Goal: Information Seeking & Learning: Check status

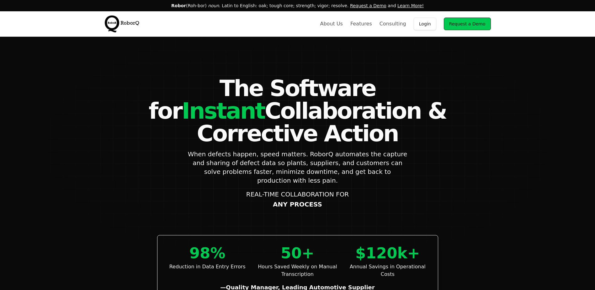
drag, startPoint x: 429, startPoint y: 23, endPoint x: 420, endPoint y: 28, distance: 10.0
click at [429, 23] on link "Login" at bounding box center [425, 24] width 23 height 13
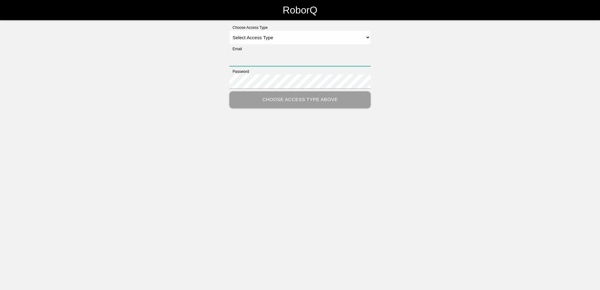
type input "[PERSON_NAME][EMAIL_ADDRESS][PERSON_NAME][DOMAIN_NAME]"
click at [258, 43] on select "Select Access Type Admin Customer Supervisor Worker" at bounding box center [299, 37] width 141 height 14
select select "Customer"
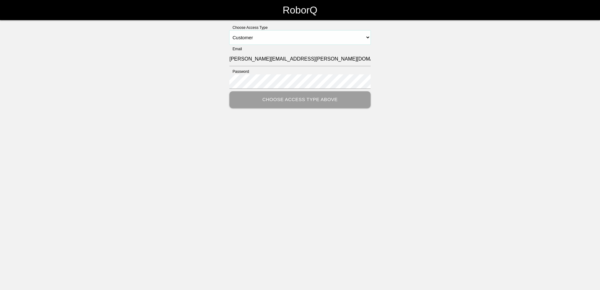
click at [229, 30] on select "Select Access Type Admin Customer Supervisor Worker" at bounding box center [299, 37] width 141 height 14
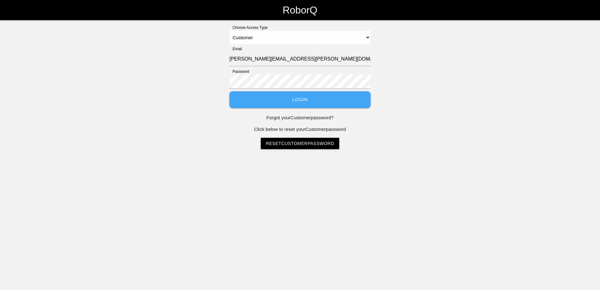
click at [287, 100] on button "Login" at bounding box center [299, 99] width 141 height 17
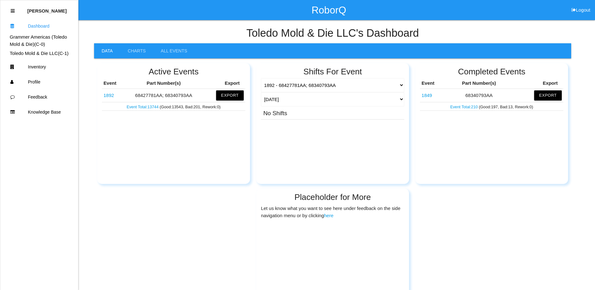
click at [106, 95] on link "1892" at bounding box center [108, 95] width 10 height 5
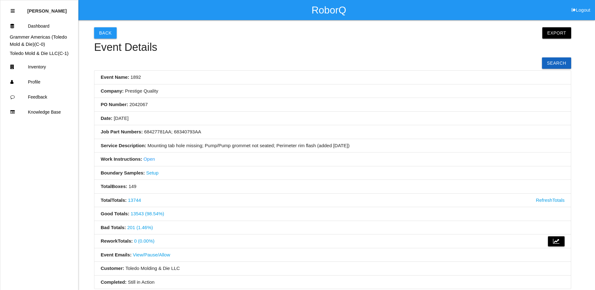
click at [138, 227] on link "201 (1.46%)" at bounding box center [140, 227] width 26 height 5
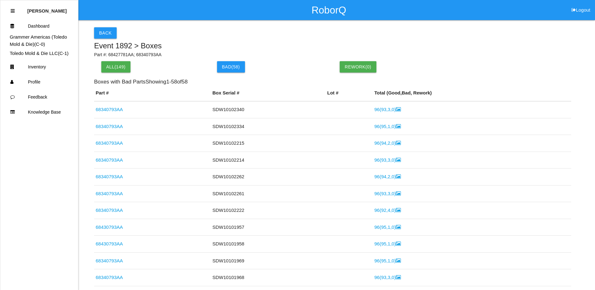
click at [112, 140] on link "68340793AA" at bounding box center [109, 142] width 27 height 5
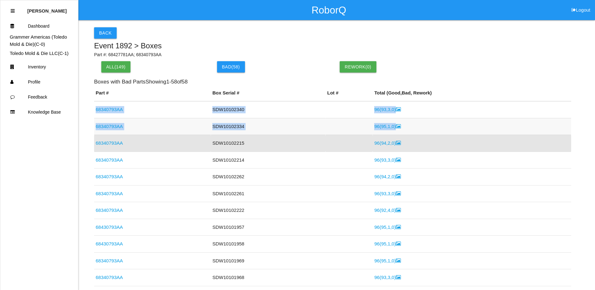
drag, startPoint x: 94, startPoint y: 107, endPoint x: 397, endPoint y: 127, distance: 303.9
copy tbody "68340793AA SDW10102340 96 ( 93 , 3 , 0 ) 68340793AA SDW10102334 96 ( 95 , 1 , 0…"
click at [270, 80] on h6 "Boxes with Bad Parts Showing 1 - 58 of 58" at bounding box center [332, 82] width 477 height 6
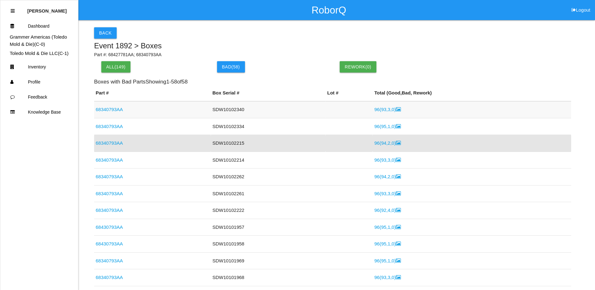
click at [117, 109] on link "68340793AA" at bounding box center [109, 109] width 27 height 5
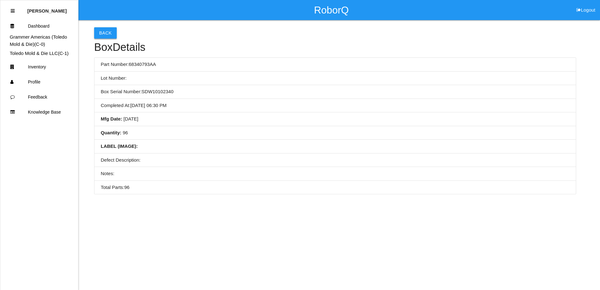
click at [118, 30] on div "Back Box Details Part Number: 68340793AA Lot Number: Box Serial Number: SDW1010…" at bounding box center [335, 107] width 482 height 174
click at [111, 35] on button "Back" at bounding box center [105, 32] width 23 height 11
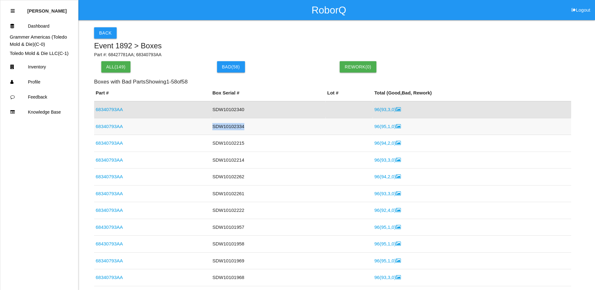
drag, startPoint x: 244, startPoint y: 127, endPoint x: 210, endPoint y: 127, distance: 34.5
click at [211, 127] on td "SDW10102334" at bounding box center [268, 126] width 115 height 17
copy td "SDW10102334"
click at [282, 33] on div "Back" at bounding box center [332, 32] width 477 height 11
drag, startPoint x: 228, startPoint y: 110, endPoint x: 209, endPoint y: 110, distance: 18.8
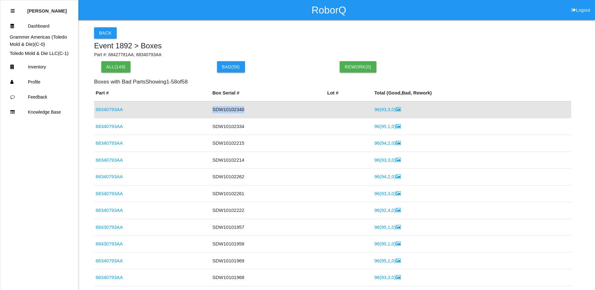
click at [211, 110] on td "SDW10102340" at bounding box center [268, 109] width 115 height 17
copy td "SDW10102340"
click at [273, 50] on h5 "Event 1892 > Boxes" at bounding box center [332, 46] width 477 height 8
click at [117, 108] on link "68340793AA" at bounding box center [109, 109] width 27 height 5
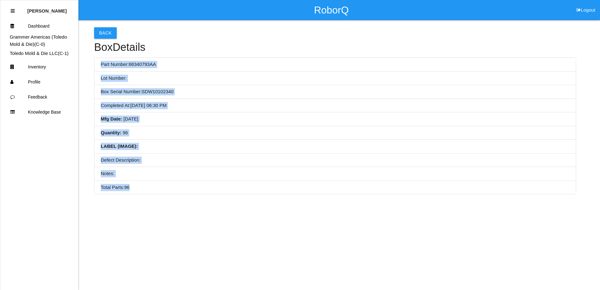
drag, startPoint x: 100, startPoint y: 64, endPoint x: 190, endPoint y: 186, distance: 151.8
click at [190, 186] on ul "Part Number: 68340793AA Lot Number: Box Serial Number: SDW10102340 Completed At…" at bounding box center [335, 125] width 482 height 137
copy ul "Part Number: 68340793AA Lot Number: Box Serial Number: SDW10102340 Completed At…"
click at [393, 217] on html "RoborQ Logout Eric Schneider Dashboard Grammer Americas (Toledo Mold & Die) (C-…" at bounding box center [300, 113] width 600 height 226
drag, startPoint x: 226, startPoint y: 68, endPoint x: 173, endPoint y: 51, distance: 55.3
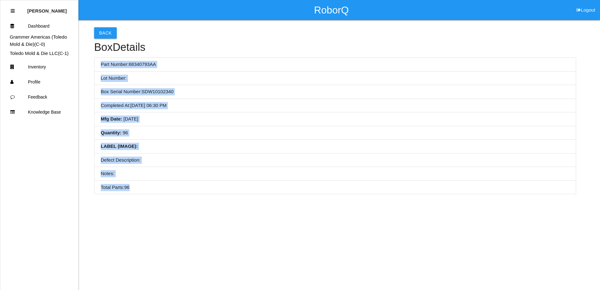
click at [226, 67] on li "Part Number: 68340793AA" at bounding box center [334, 65] width 481 height 14
click at [101, 34] on button "Back" at bounding box center [105, 32] width 23 height 11
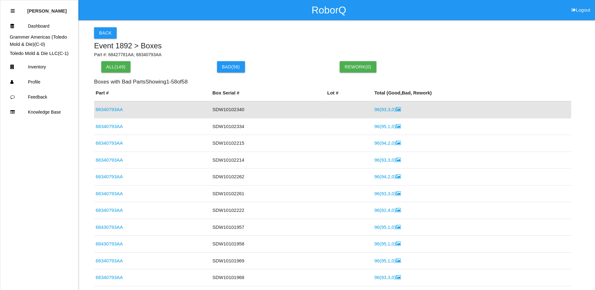
click at [382, 108] on link "96 ( 93 , 3 , 0 )" at bounding box center [387, 109] width 26 height 5
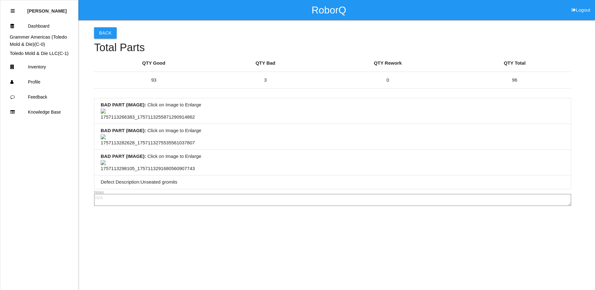
click at [294, 124] on li "BAD PART (IMAGE) : Click on Image to Enlarge" at bounding box center [332, 111] width 476 height 26
click at [345, 150] on li "BAD PART (IMAGE) : Click on Image to Enlarge" at bounding box center [332, 163] width 476 height 26
click at [105, 34] on button "Back" at bounding box center [105, 32] width 23 height 11
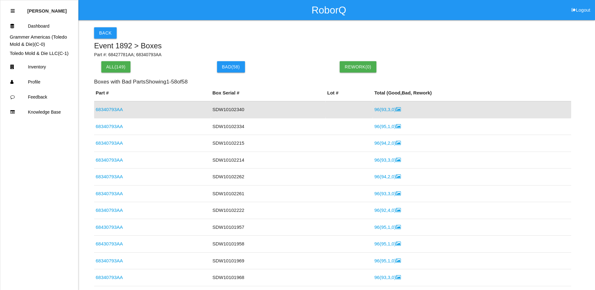
drag, startPoint x: 117, startPoint y: 126, endPoint x: 147, endPoint y: 122, distance: 30.3
click at [117, 126] on link "68340793AA" at bounding box center [109, 126] width 27 height 5
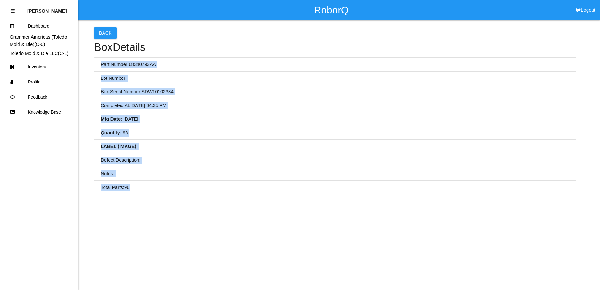
drag, startPoint x: 100, startPoint y: 64, endPoint x: 203, endPoint y: 183, distance: 157.6
click at [203, 183] on ul "Part Number: 68340793AA Lot Number: Box Serial Number: SDW10102334 Completed At…" at bounding box center [335, 125] width 482 height 137
click at [103, 34] on button "Back" at bounding box center [105, 32] width 23 height 11
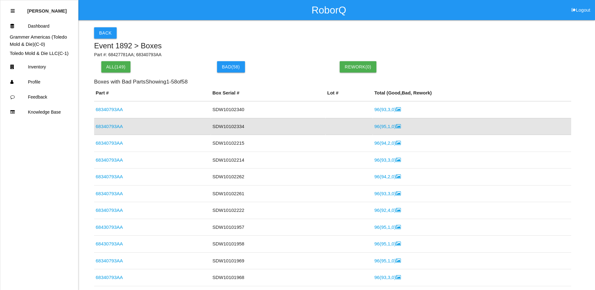
click at [383, 128] on link "96 ( 95 , 1 , 0 )" at bounding box center [387, 126] width 26 height 5
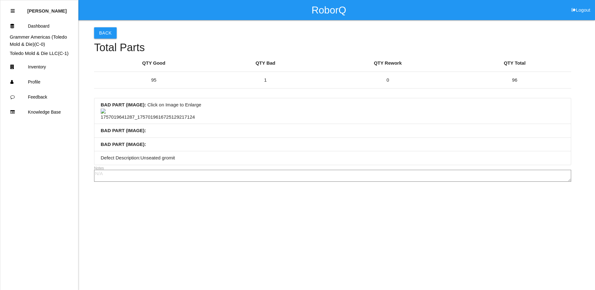
drag, startPoint x: 287, startPoint y: 126, endPoint x: 102, endPoint y: 39, distance: 205.0
click at [287, 124] on li "BAD PART (IMAGE) : Click on Image to Enlarge" at bounding box center [332, 111] width 476 height 26
click at [98, 32] on button "Back" at bounding box center [105, 32] width 23 height 11
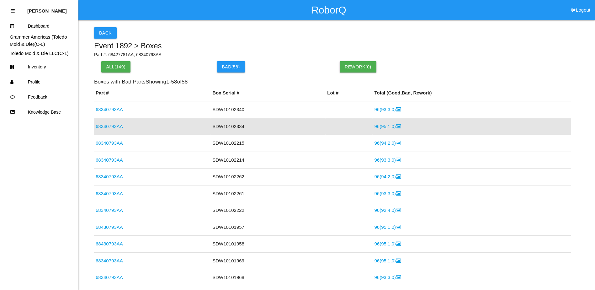
click at [281, 30] on div "Back" at bounding box center [332, 32] width 477 height 11
drag, startPoint x: 308, startPoint y: 36, endPoint x: 265, endPoint y: 39, distance: 42.8
click at [266, 37] on div "Back" at bounding box center [332, 32] width 477 height 11
click at [265, 113] on td "SDW10102340" at bounding box center [268, 109] width 115 height 17
click at [268, 127] on td "SDW10102334" at bounding box center [268, 126] width 115 height 17
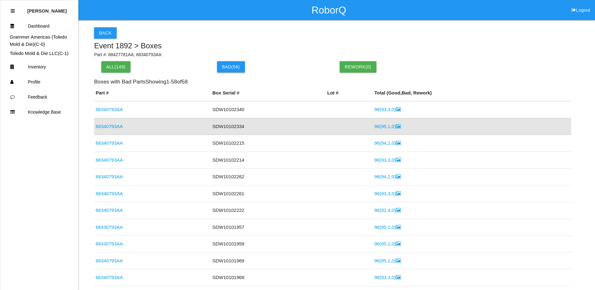
click at [272, 36] on div "Back" at bounding box center [332, 32] width 477 height 11
drag, startPoint x: 296, startPoint y: 37, endPoint x: 260, endPoint y: 40, distance: 35.9
click at [260, 40] on div "Back Event 1892 > Boxes Part #: 68427781AA; 68340793AA All( 149 ) Bad ( 58 ) Re…" at bounding box center [332, 163] width 477 height 287
drag, startPoint x: 281, startPoint y: 38, endPoint x: 252, endPoint y: 40, distance: 29.3
click at [252, 40] on div "Back Event 1892 > Boxes Part #: 68427781AA; 68340793AA All( 149 ) Bad ( 58 ) Re…" at bounding box center [332, 163] width 477 height 287
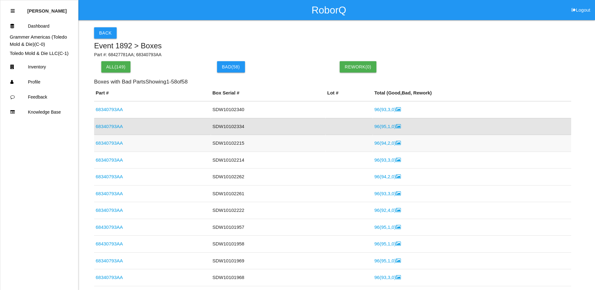
click at [220, 141] on td "SDW10102215" at bounding box center [268, 143] width 115 height 17
click at [104, 32] on button "Back" at bounding box center [105, 32] width 23 height 11
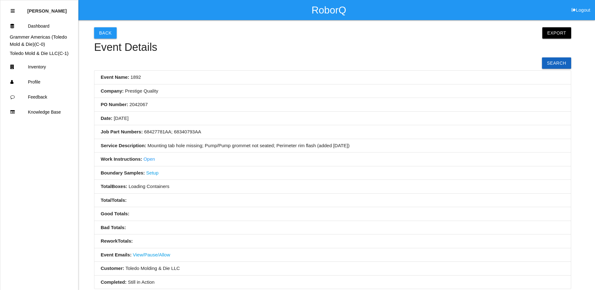
click at [247, 76] on li "Event Name: 1892" at bounding box center [332, 78] width 476 height 14
drag, startPoint x: 310, startPoint y: 92, endPoint x: 210, endPoint y: 84, distance: 101.0
click at [263, 100] on li "PO Number: 2042067" at bounding box center [332, 105] width 476 height 14
click at [110, 35] on button "Back" at bounding box center [105, 32] width 23 height 11
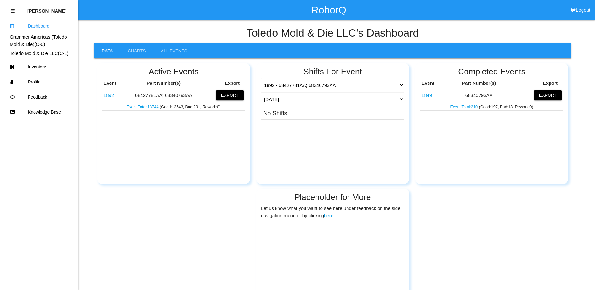
drag, startPoint x: 169, startPoint y: 18, endPoint x: 213, endPoint y: 28, distance: 45.7
click at [169, 18] on div "RoborQ Logout" at bounding box center [329, 10] width 532 height 20
drag, startPoint x: 232, startPoint y: 29, endPoint x: 214, endPoint y: 30, distance: 17.6
click at [214, 30] on h4 "Toledo Mold & Die LLC 's Dashboard" at bounding box center [332, 33] width 477 height 12
click at [105, 93] on link "1892" at bounding box center [108, 95] width 10 height 5
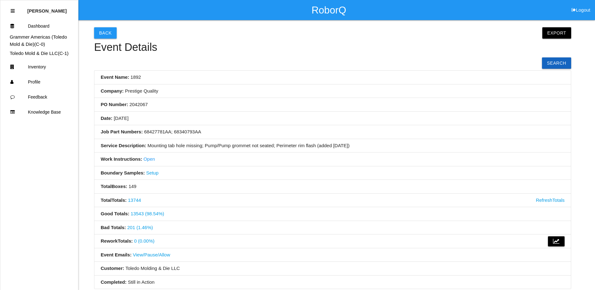
click at [144, 230] on link "201 (1.46%)" at bounding box center [140, 227] width 26 height 5
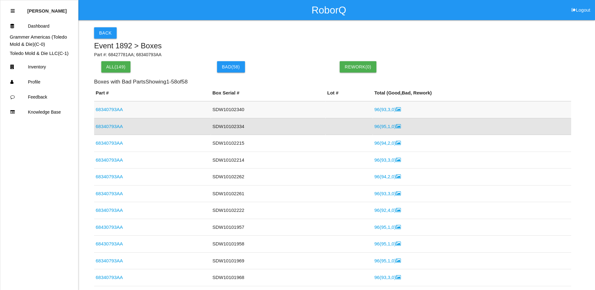
click at [117, 110] on link "68340793AA" at bounding box center [109, 109] width 27 height 5
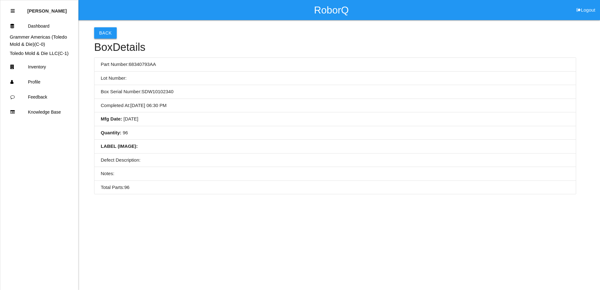
click at [104, 33] on button "Back" at bounding box center [105, 32] width 23 height 11
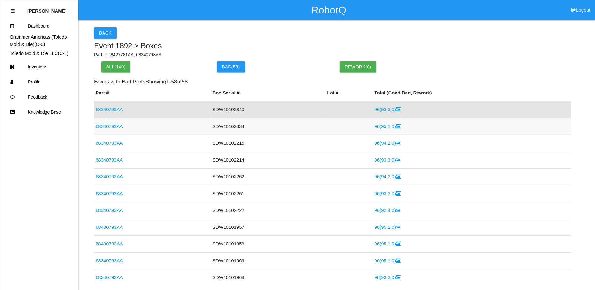
click at [117, 125] on link "68340793AA" at bounding box center [109, 126] width 27 height 5
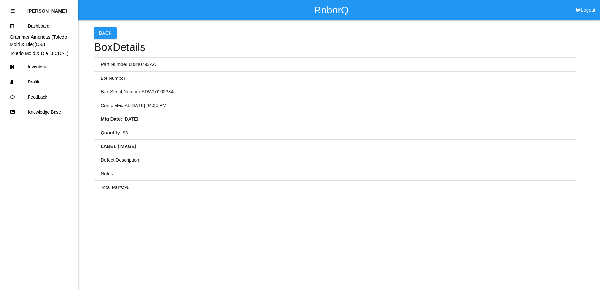
click at [161, 125] on li "Mfg Date : 09/03/2025" at bounding box center [334, 119] width 481 height 14
click at [105, 34] on button "Back" at bounding box center [105, 32] width 23 height 11
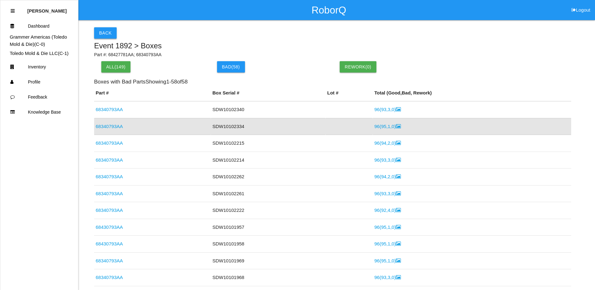
click at [107, 33] on button "Back" at bounding box center [105, 32] width 23 height 11
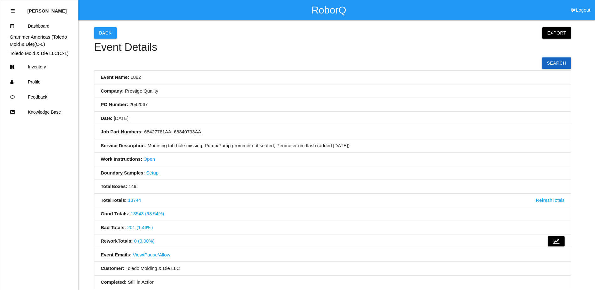
click at [254, 55] on div "Back Export Export Excel Export CSV Event Details Search Event Name: 1892 Compa…" at bounding box center [332, 190] width 477 height 340
drag, startPoint x: 286, startPoint y: 106, endPoint x: 312, endPoint y: 106, distance: 26.4
click at [286, 106] on li "PO Number: 2042067" at bounding box center [332, 105] width 476 height 14
drag, startPoint x: 315, startPoint y: 105, endPoint x: 275, endPoint y: 111, distance: 40.2
click at [275, 111] on li "PO Number: 2042067" at bounding box center [332, 105] width 476 height 14
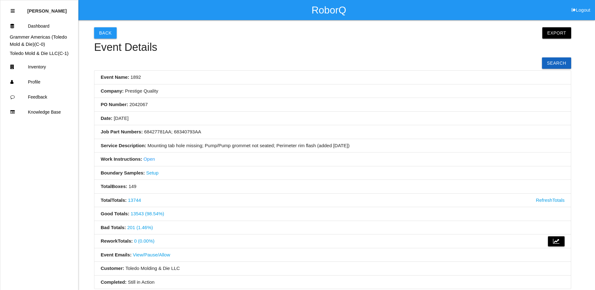
drag, startPoint x: 311, startPoint y: 113, endPoint x: 275, endPoint y: 112, distance: 36.4
click at [275, 112] on li "Date: 06/10/2025" at bounding box center [332, 119] width 476 height 14
drag, startPoint x: 305, startPoint y: 114, endPoint x: 264, endPoint y: 113, distance: 41.4
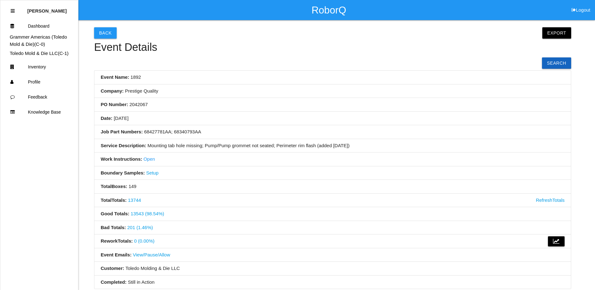
click at [264, 113] on li "Date: 06/10/2025" at bounding box center [332, 119] width 476 height 14
click at [269, 95] on li "Company: Prestige Quality" at bounding box center [332, 91] width 476 height 14
drag, startPoint x: 305, startPoint y: 106, endPoint x: 276, endPoint y: 113, distance: 30.6
click at [276, 113] on li "Date: 06/10/2025" at bounding box center [332, 119] width 476 height 14
click at [99, 31] on button "Back" at bounding box center [105, 32] width 23 height 11
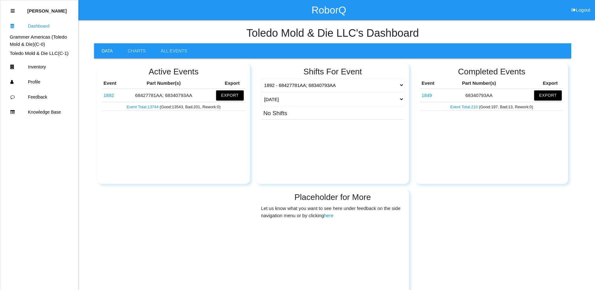
click at [217, 39] on h4 "Toledo Mold & Die LLC 's Dashboard" at bounding box center [332, 33] width 477 height 12
drag, startPoint x: 231, startPoint y: 29, endPoint x: 174, endPoint y: 28, distance: 56.5
click at [174, 28] on h4 "Toledo Mold & Die LLC 's Dashboard" at bounding box center [332, 33] width 477 height 12
drag, startPoint x: 232, startPoint y: 32, endPoint x: 229, endPoint y: 32, distance: 3.8
drag, startPoint x: 229, startPoint y: 32, endPoint x: 194, endPoint y: 29, distance: 34.9
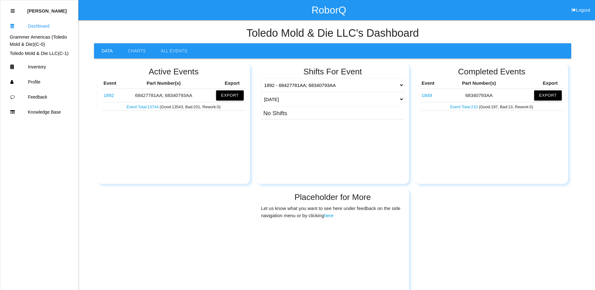
click at [194, 29] on h4 "Toledo Mold & Die LLC 's Dashboard" at bounding box center [332, 33] width 477 height 12
click at [142, 142] on div "Active Events Event Part Number(s) Export 1892 68427781AA; 68340793AA Export Ev…" at bounding box center [173, 123] width 153 height 121
drag, startPoint x: 198, startPoint y: 143, endPoint x: 162, endPoint y: 148, distance: 35.8
click at [162, 148] on div "Active Events Event Part Number(s) Export 1892 68427781AA; 68340793AA Export Ev…" at bounding box center [173, 123] width 153 height 121
click at [181, 141] on div "Active Events Event Part Number(s) Export 1892 68427781AA; 68340793AA Export Ev…" at bounding box center [173, 123] width 153 height 121
